Goal: Task Accomplishment & Management: Manage account settings

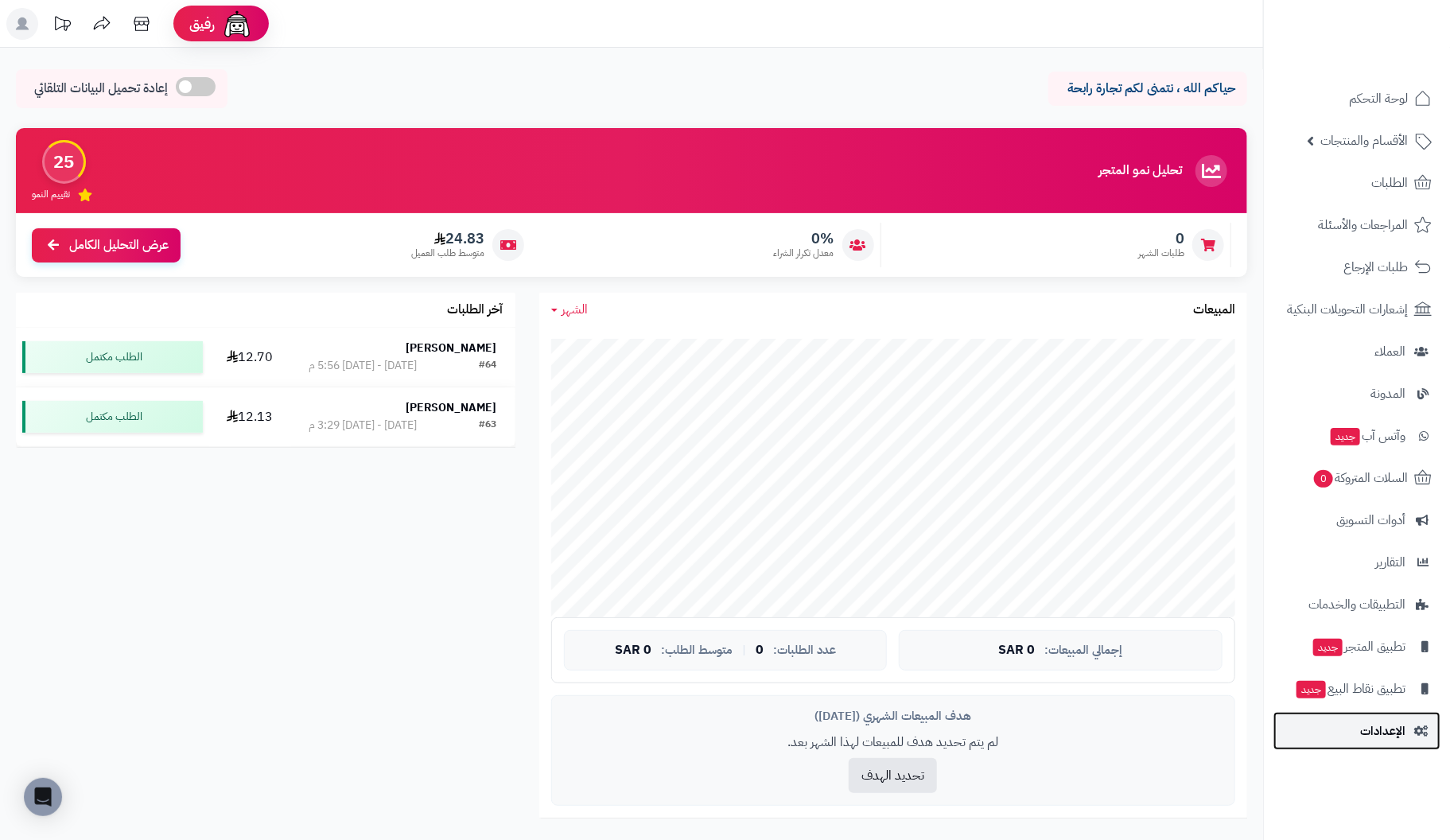
click at [1392, 732] on span "الإعدادات" at bounding box center [1383, 731] width 45 height 22
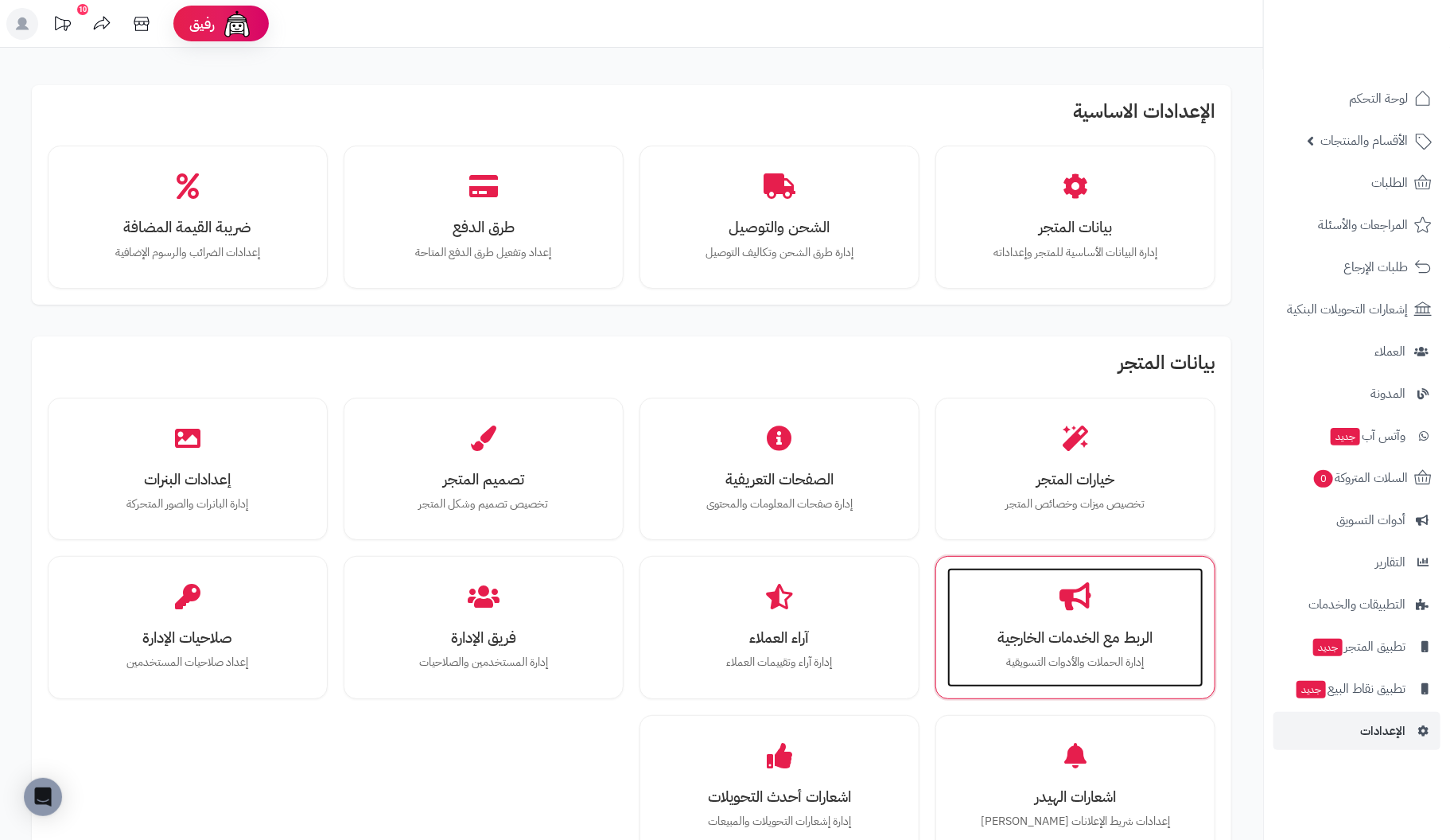
click at [1131, 649] on div "الربط مع الخدمات الخارجية إدارة الحملات والأدوات التسويقية" at bounding box center [1076, 627] width 256 height 120
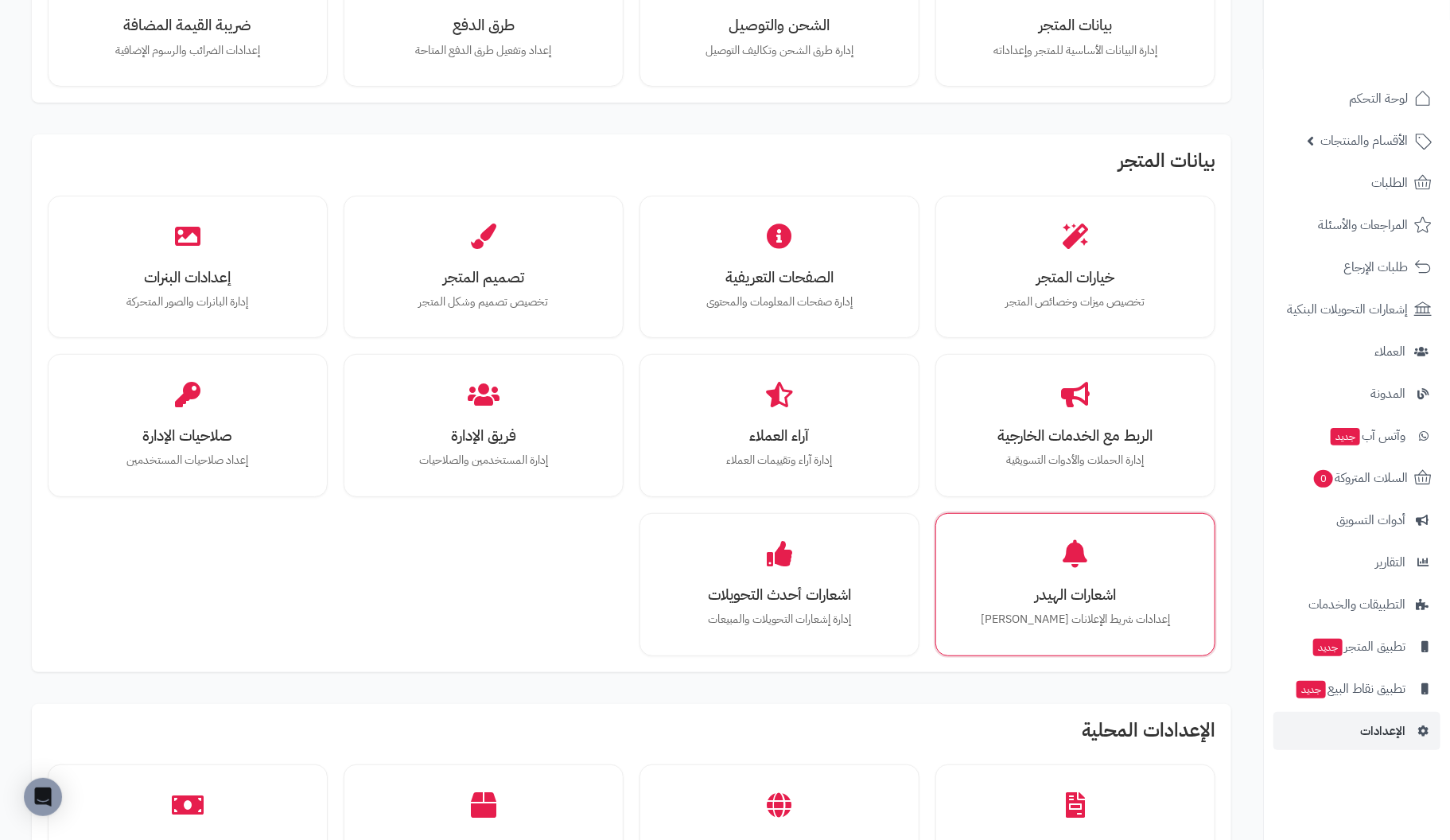
scroll to position [238, 0]
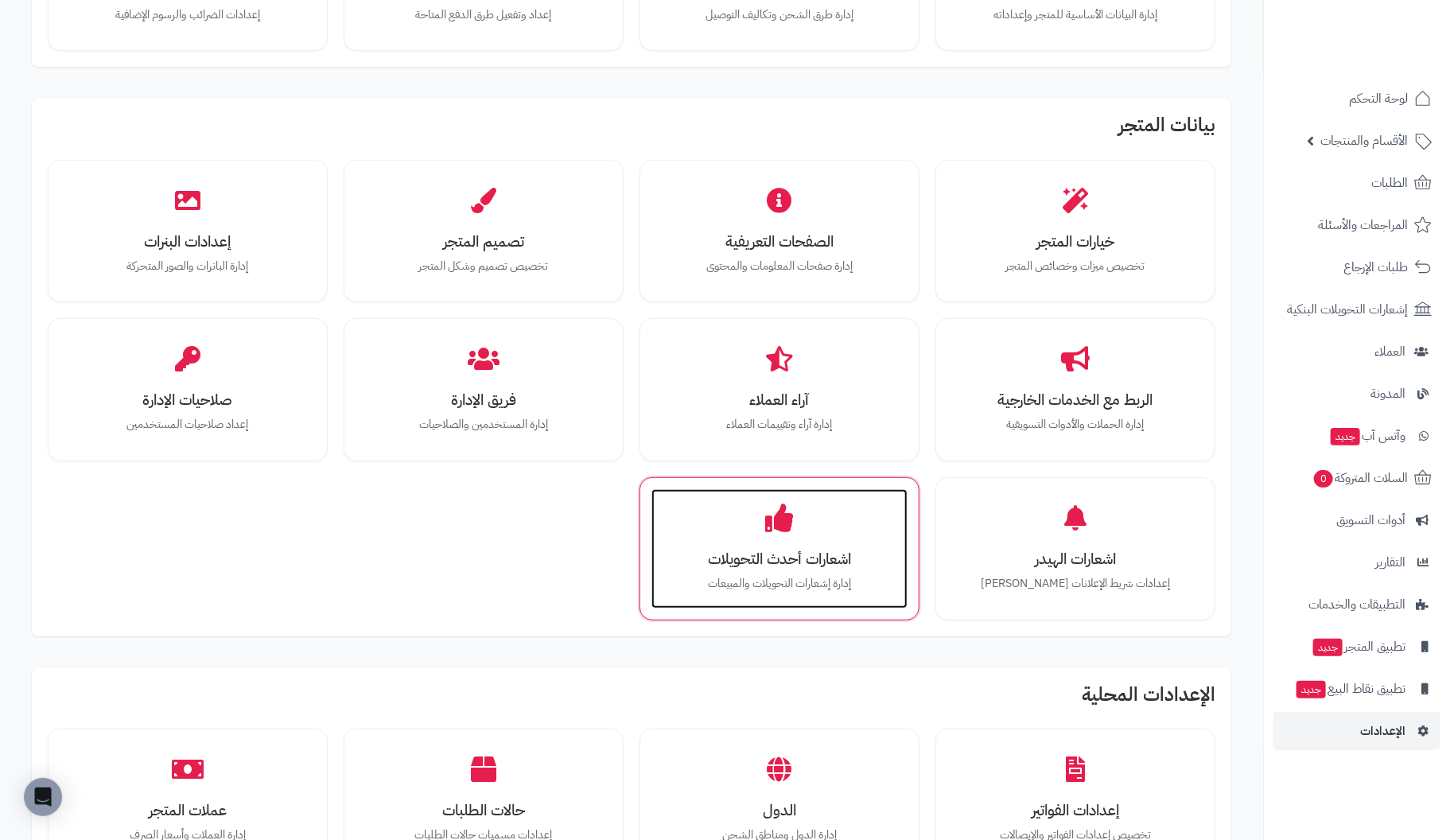
click at [799, 560] on h3 "اشعارات أحدث التحويلات" at bounding box center [779, 559] width 224 height 17
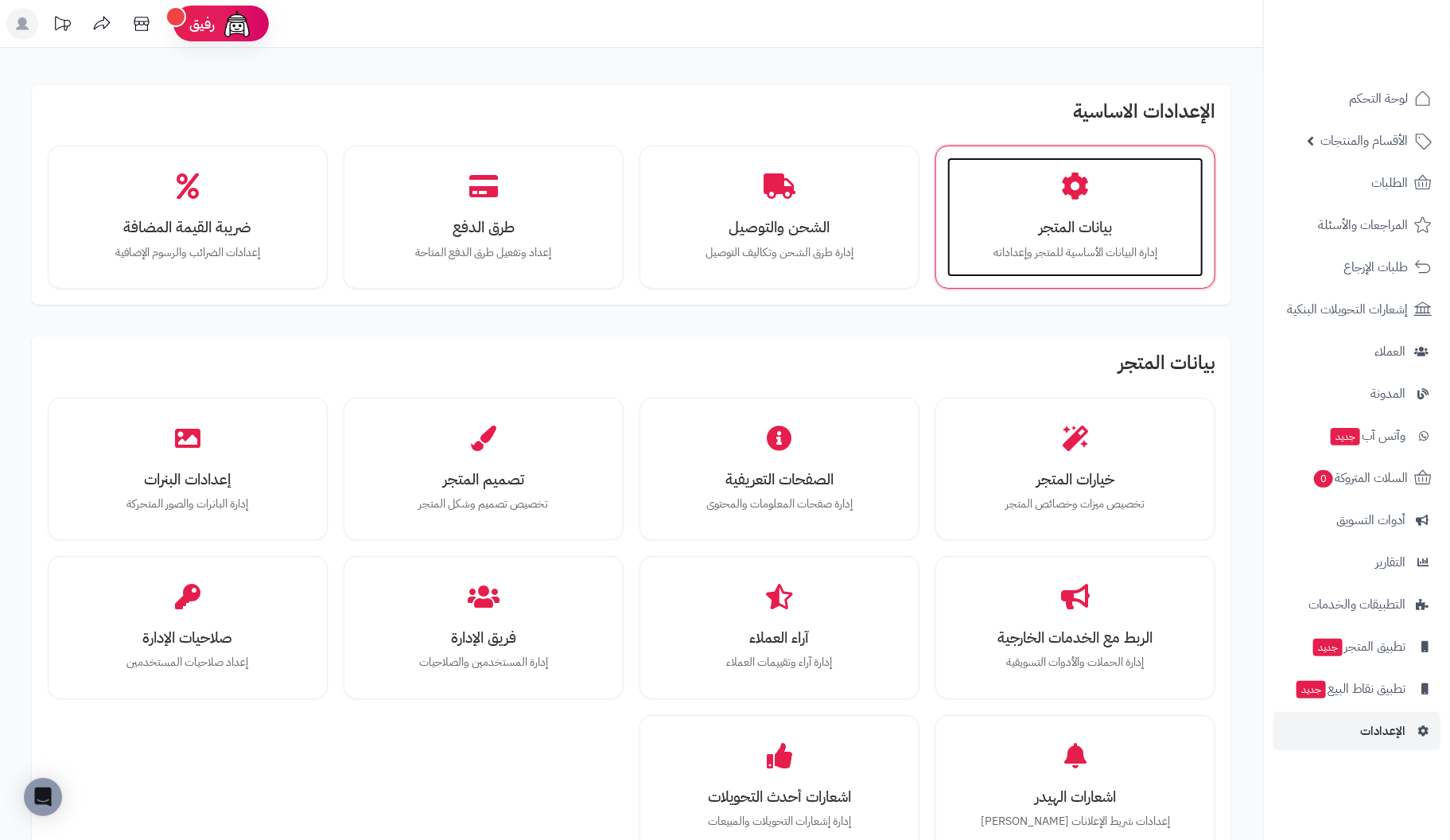
click at [1071, 219] on h3 "بيانات المتجر" at bounding box center [1076, 227] width 224 height 17
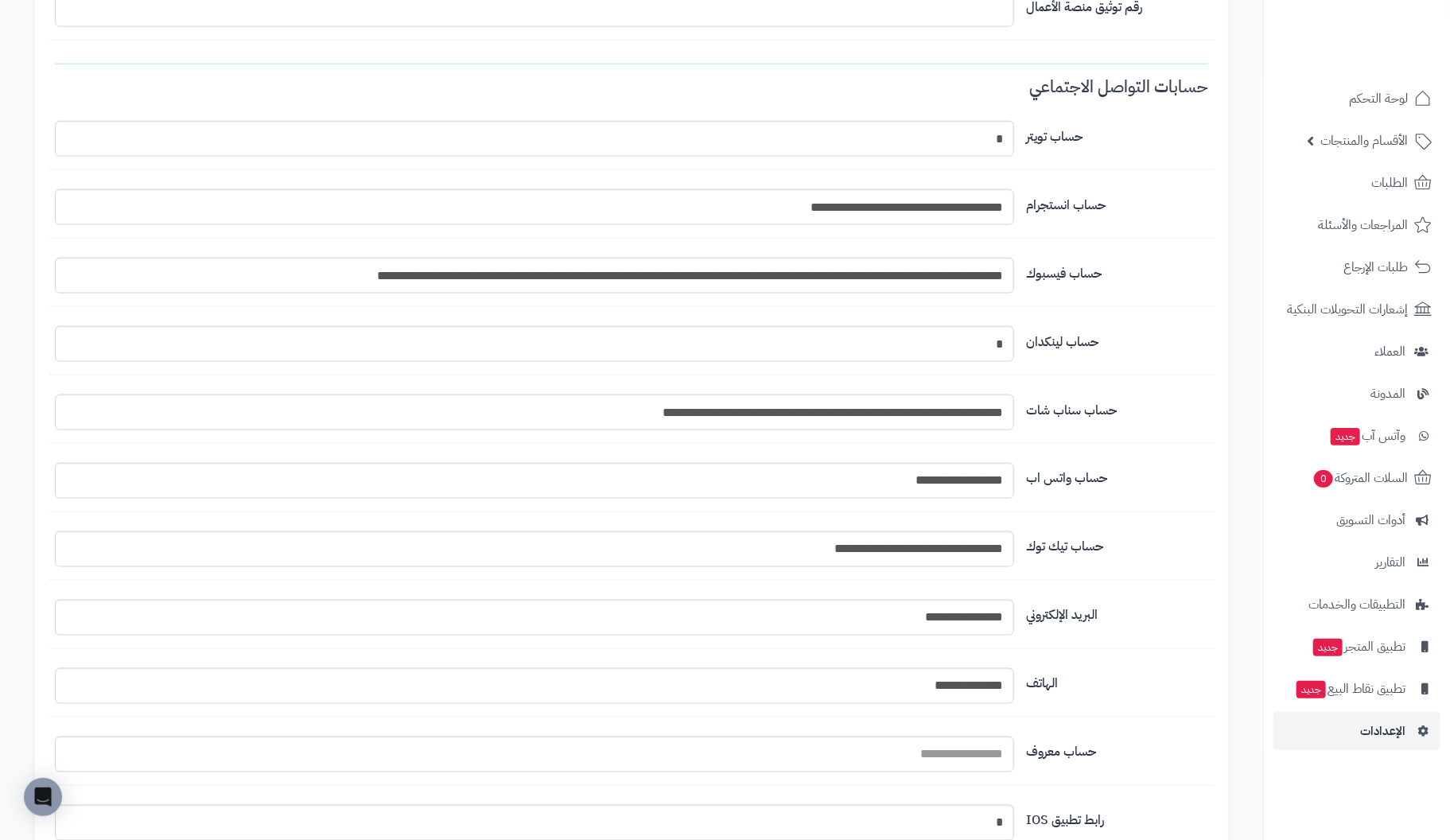
scroll to position [1351, 0]
